Goal: Find specific page/section: Find specific page/section

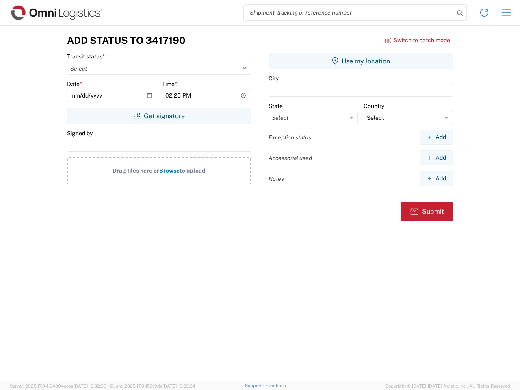
click at [349, 13] on input "search" at bounding box center [349, 12] width 210 height 15
click at [460, 13] on icon at bounding box center [459, 12] width 11 height 11
click at [484, 13] on icon at bounding box center [483, 12] width 13 height 13
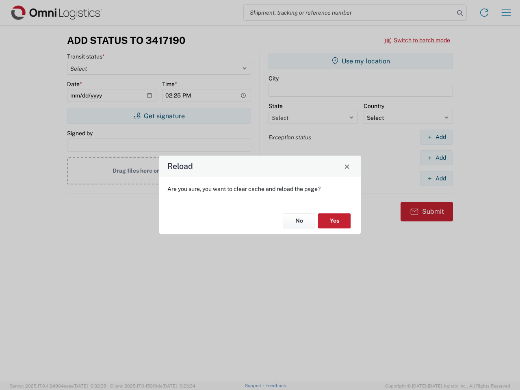
click at [506, 13] on div "Reload Are you sure, you want to clear cache and reload the page? No Yes" at bounding box center [260, 195] width 520 height 390
click at [417, 40] on div "Reload Are you sure, you want to clear cache and reload the page? No Yes" at bounding box center [260, 195] width 520 height 390
click at [159, 116] on div "Reload Are you sure, you want to clear cache and reload the page? No Yes" at bounding box center [260, 195] width 520 height 390
click at [360, 61] on div "Reload Are you sure, you want to clear cache and reload the page? No Yes" at bounding box center [260, 195] width 520 height 390
click at [436, 137] on div "Reload Are you sure, you want to clear cache and reload the page? No Yes" at bounding box center [260, 195] width 520 height 390
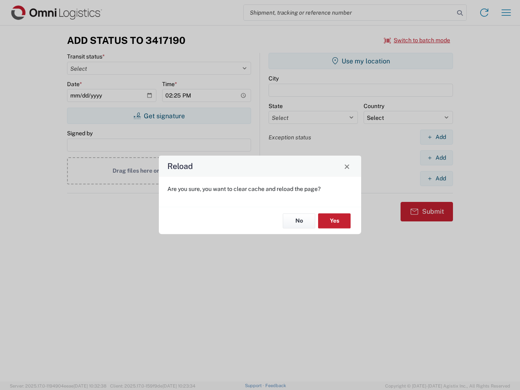
click at [436, 158] on div "Reload Are you sure, you want to clear cache and reload the page? No Yes" at bounding box center [260, 195] width 520 height 390
click at [436, 178] on div "Reload Are you sure, you want to clear cache and reload the page? No Yes" at bounding box center [260, 195] width 520 height 390
